Goal: Find contact information: Find contact information

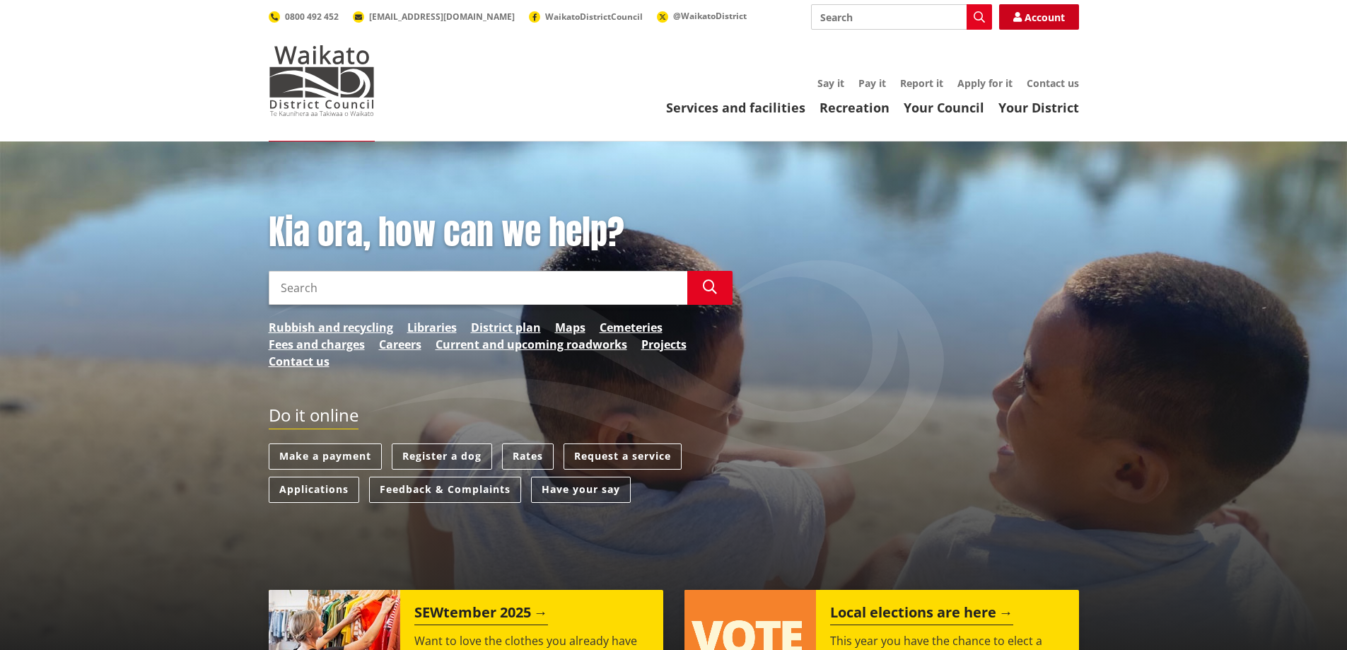
click at [1022, 12] on link "Account" at bounding box center [1039, 16] width 80 height 25
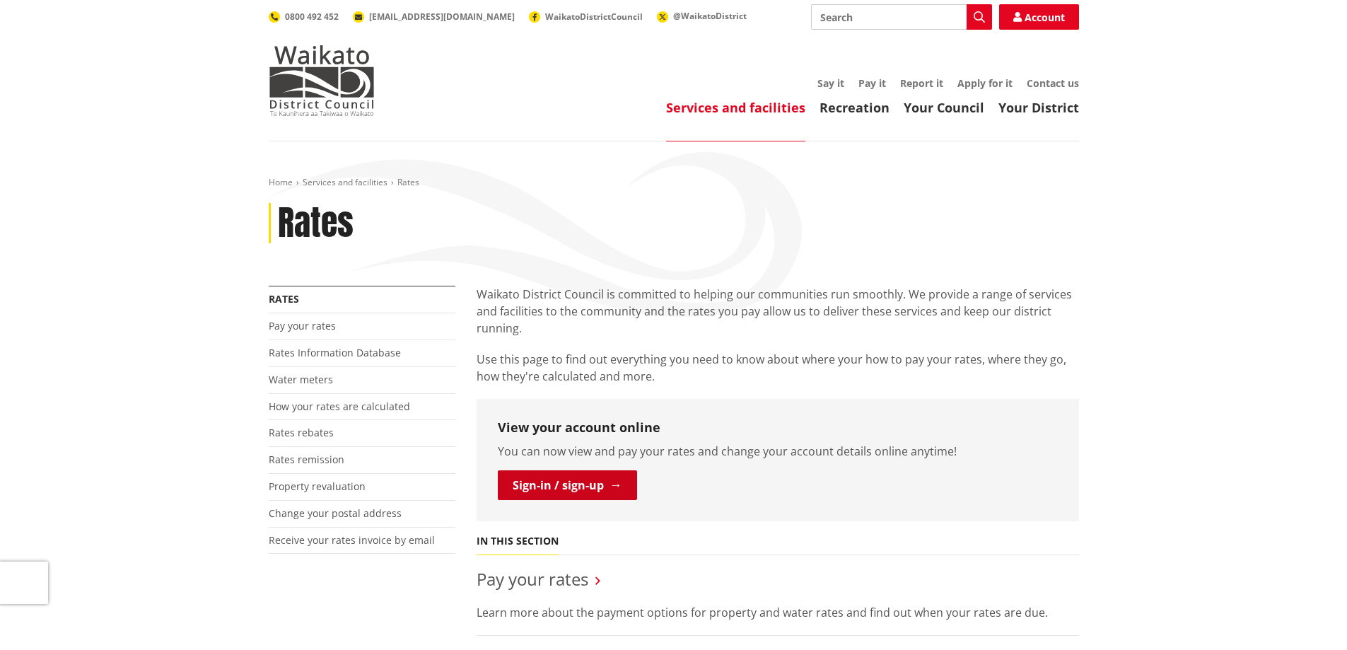
click at [525, 482] on link "Sign-in / sign-up" at bounding box center [567, 485] width 139 height 30
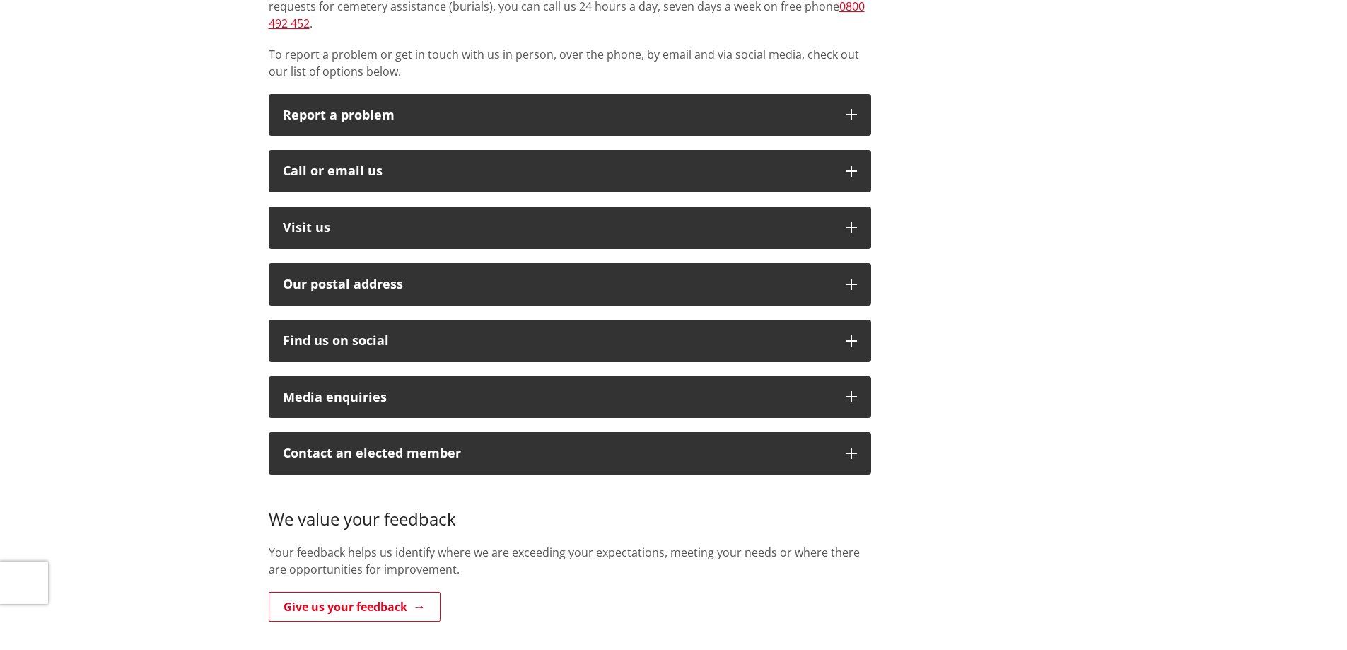
scroll to position [354, 0]
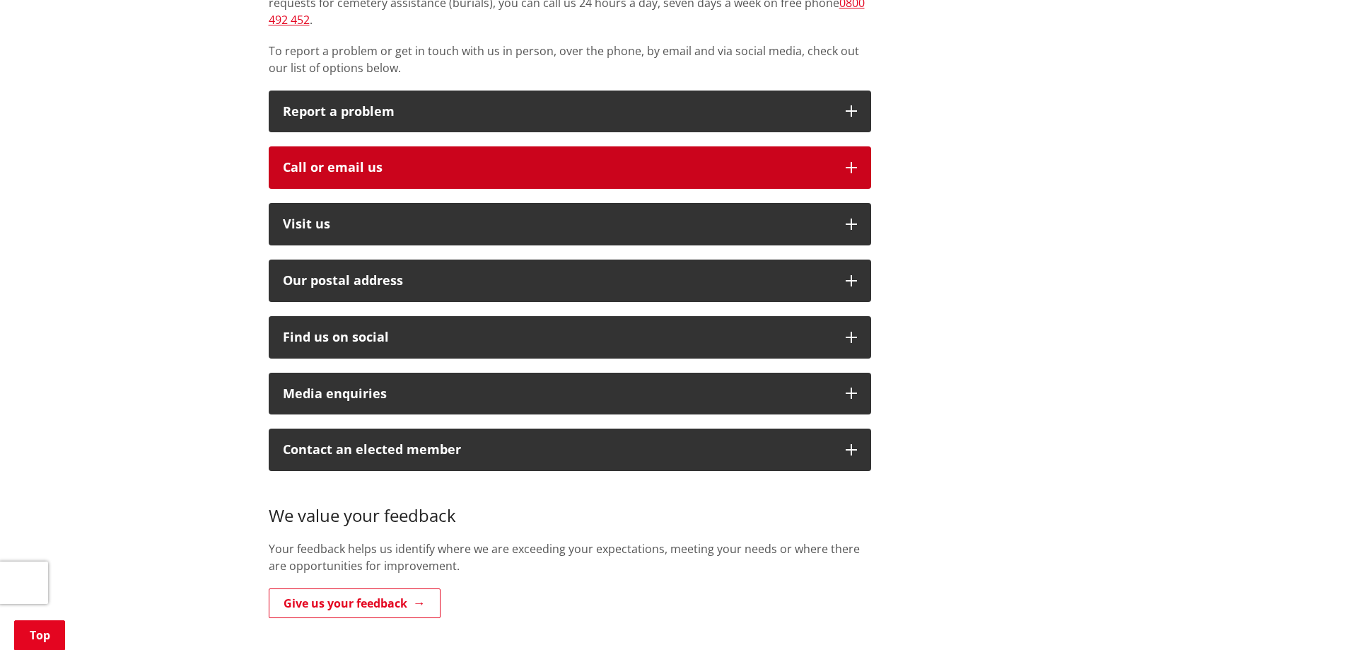
click at [466, 159] on button "Call or email us" at bounding box center [570, 167] width 603 height 42
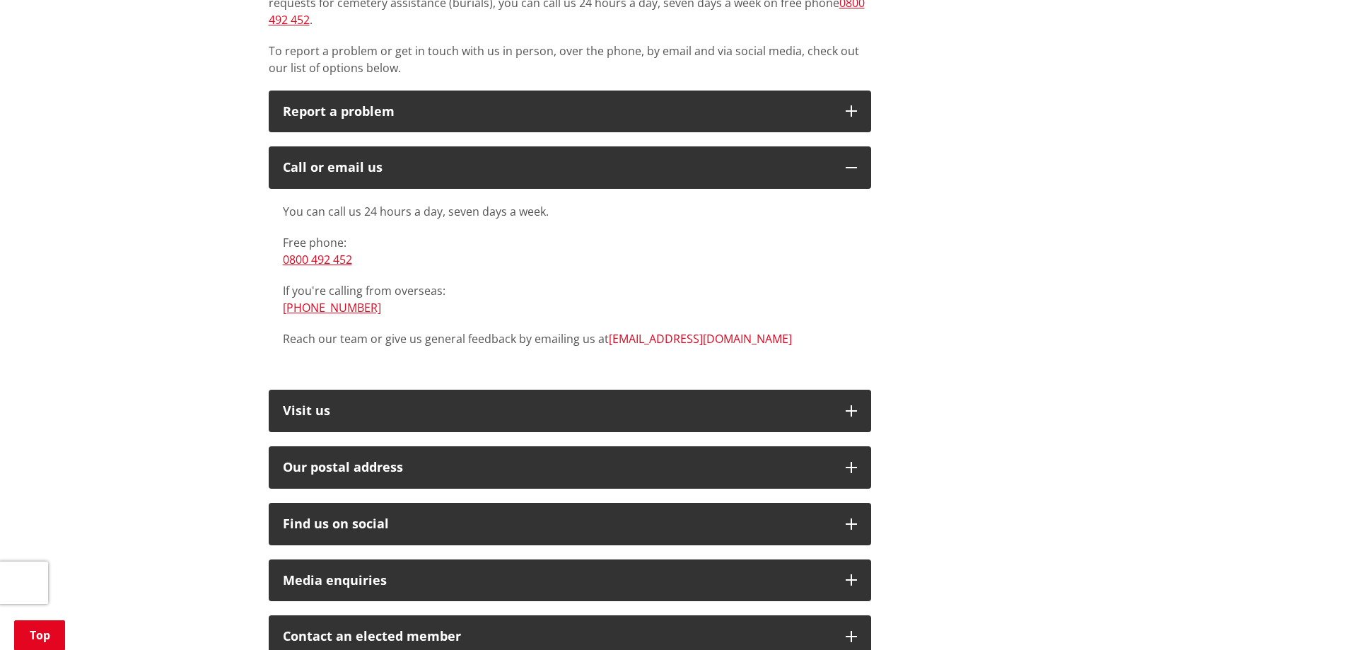
click at [667, 331] on link "[EMAIL_ADDRESS][DOMAIN_NAME]" at bounding box center [700, 339] width 183 height 16
